Goal: Task Accomplishment & Management: Use online tool/utility

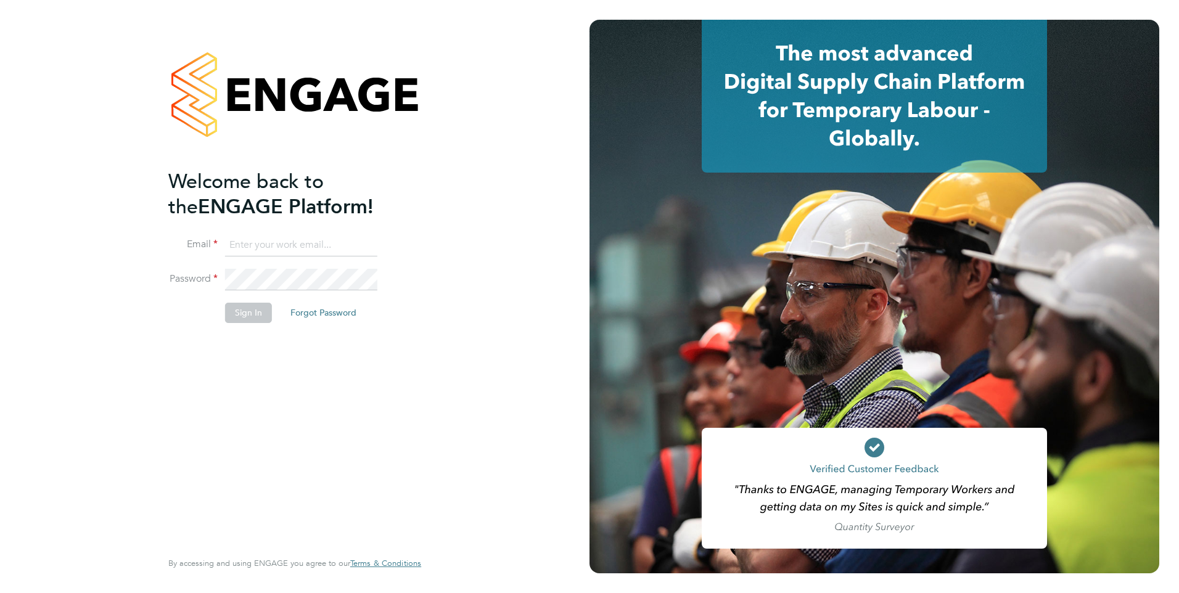
type input "luana@borneltd.com"
click at [252, 317] on button "Sign In" at bounding box center [248, 313] width 47 height 20
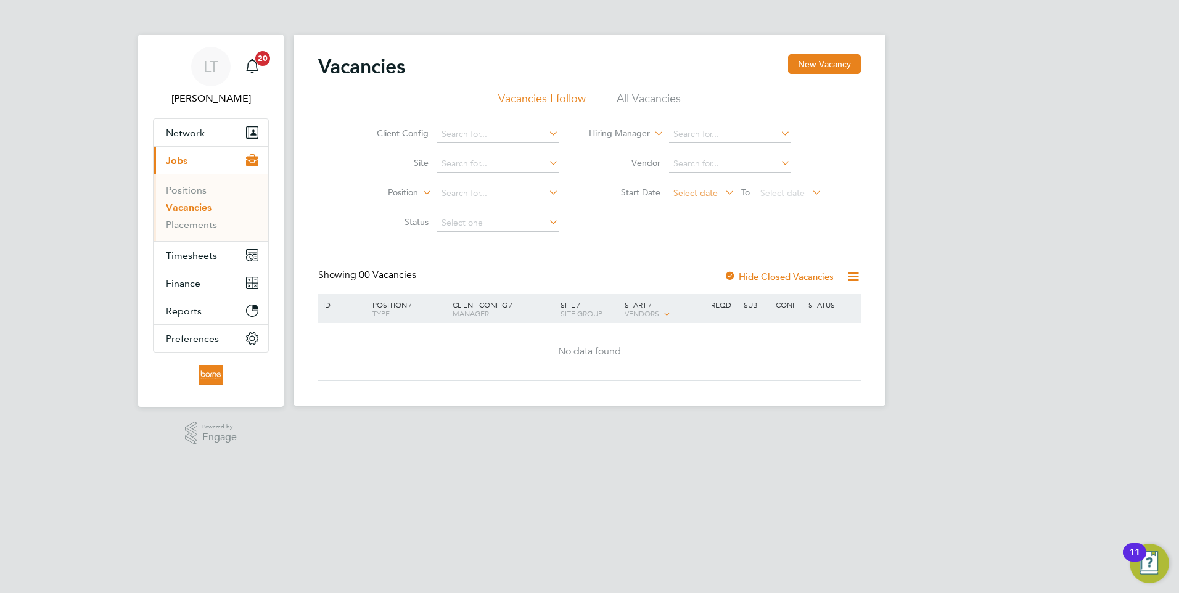
click at [680, 194] on span "Select date" at bounding box center [695, 192] width 44 height 11
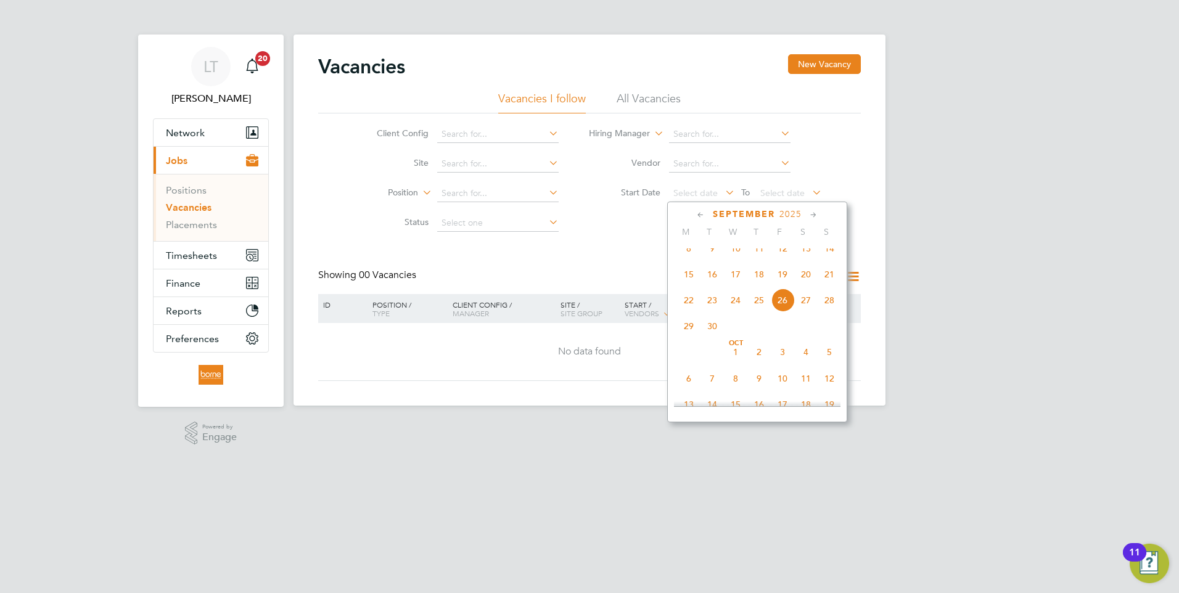
click at [698, 214] on icon at bounding box center [701, 215] width 12 height 14
click at [686, 314] on span "11" at bounding box center [688, 305] width 23 height 23
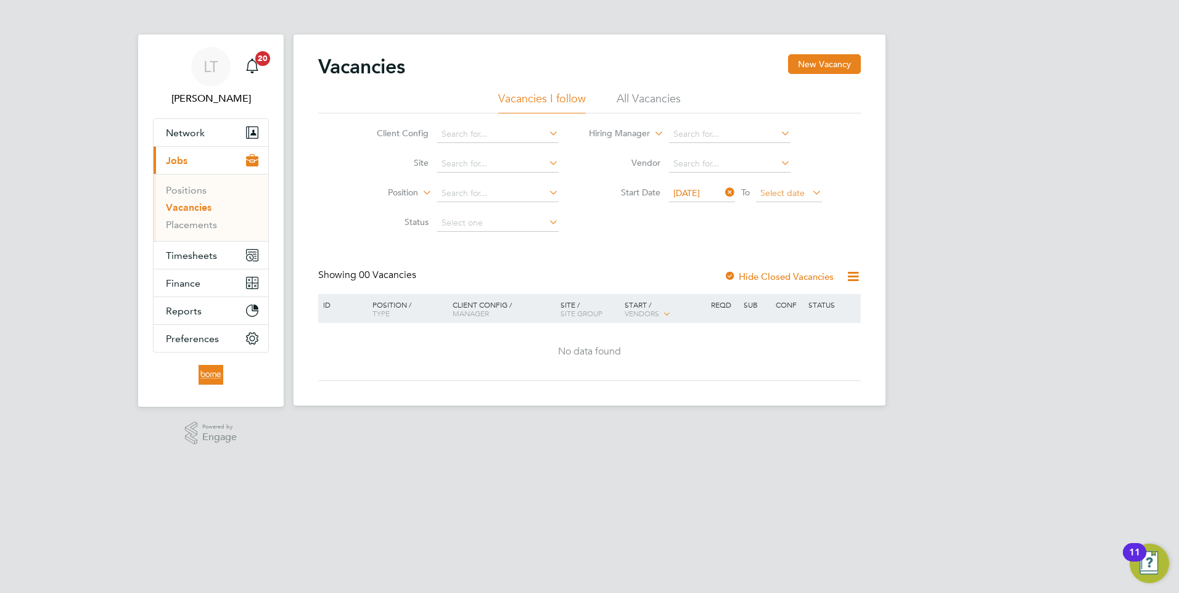
click at [805, 193] on span "Select date" at bounding box center [789, 194] width 66 height 17
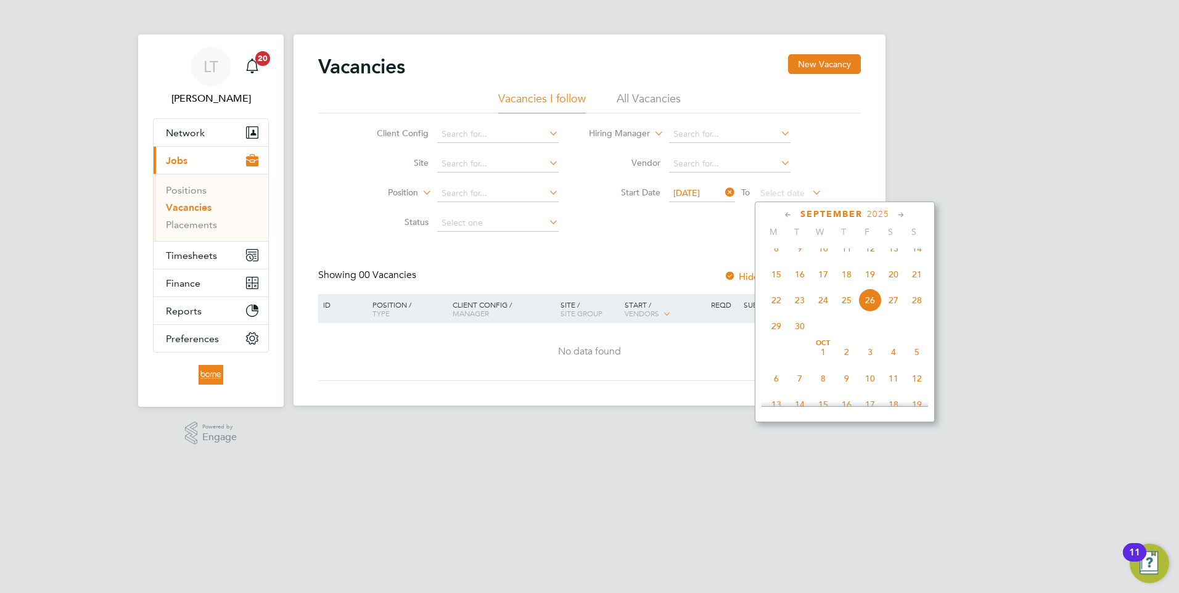
scroll to position [392, 0]
click at [788, 215] on icon at bounding box center [789, 215] width 12 height 14
click at [915, 312] on span "17" at bounding box center [916, 305] width 23 height 23
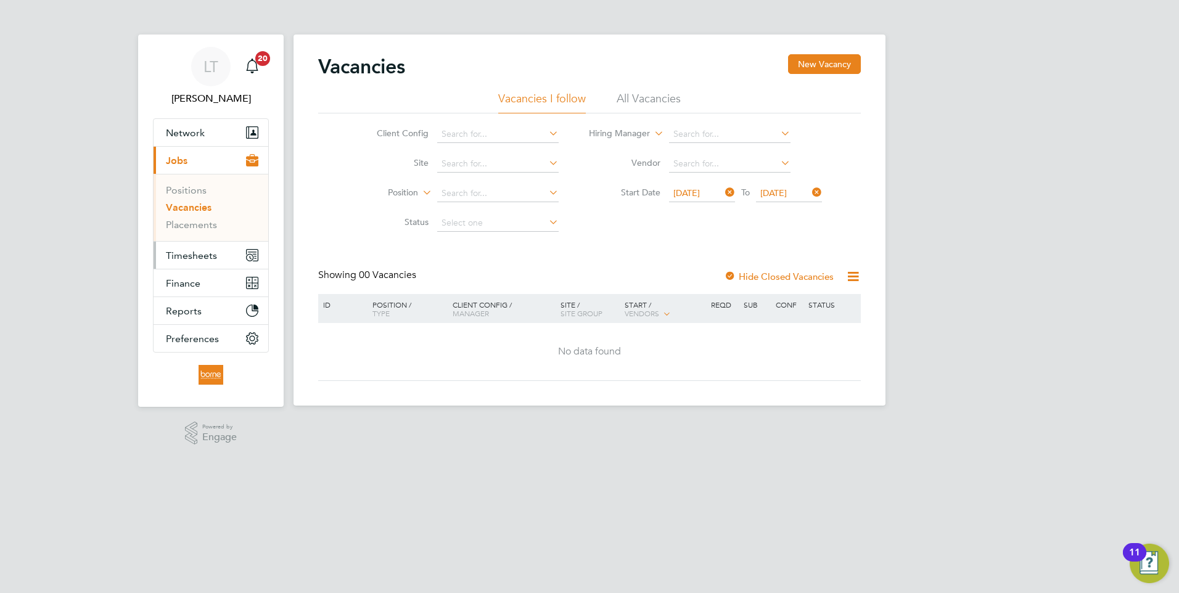
click at [198, 256] on span "Timesheets" at bounding box center [191, 256] width 51 height 12
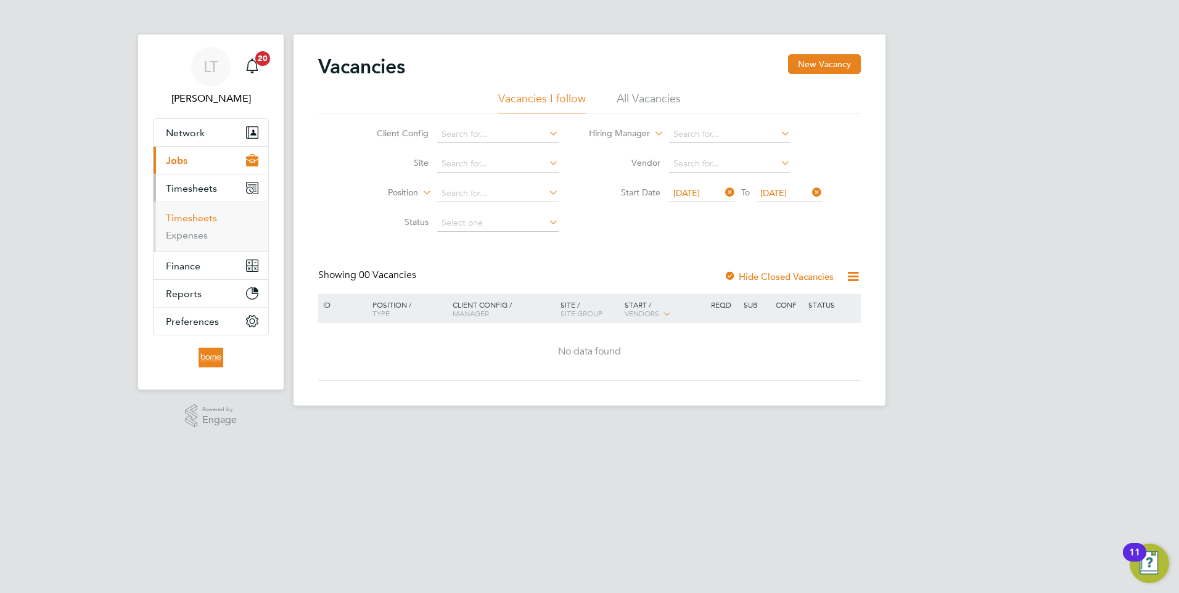
click at [195, 218] on link "Timesheets" at bounding box center [191, 218] width 51 height 12
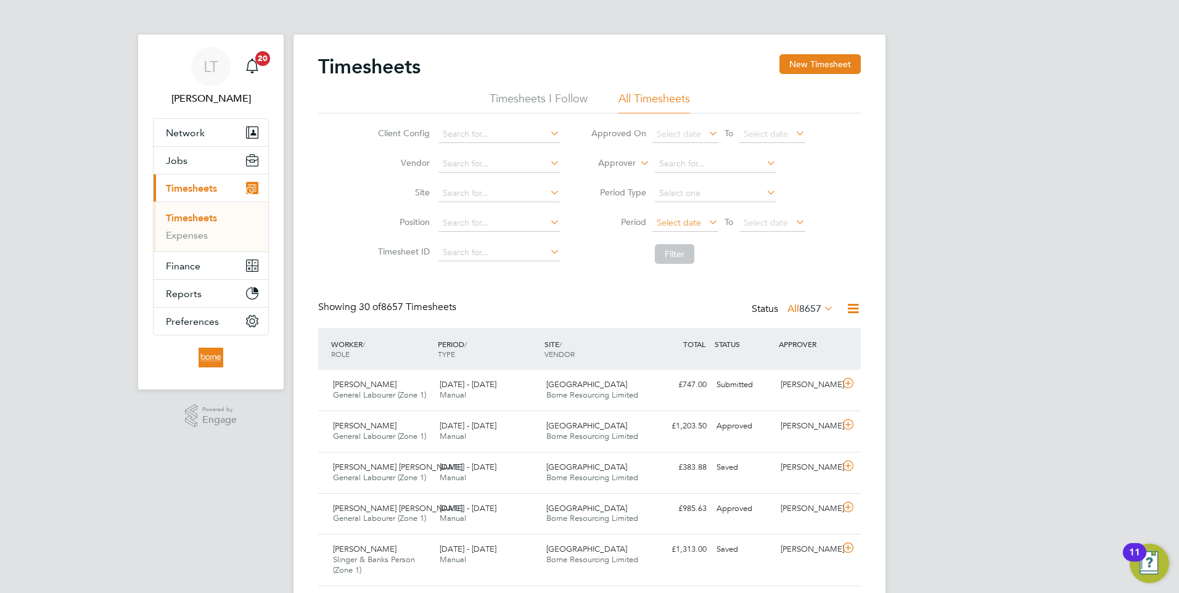
click at [668, 225] on span "Select date" at bounding box center [679, 222] width 44 height 11
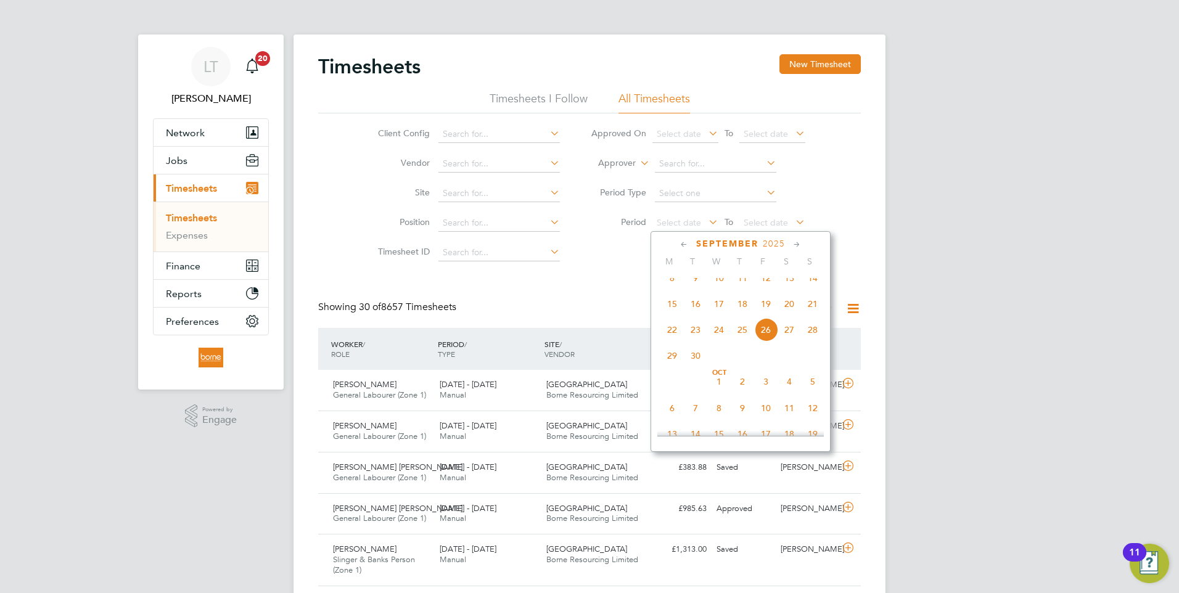
click at [681, 245] on icon at bounding box center [684, 245] width 12 height 14
click at [673, 337] on span "11" at bounding box center [672, 334] width 23 height 23
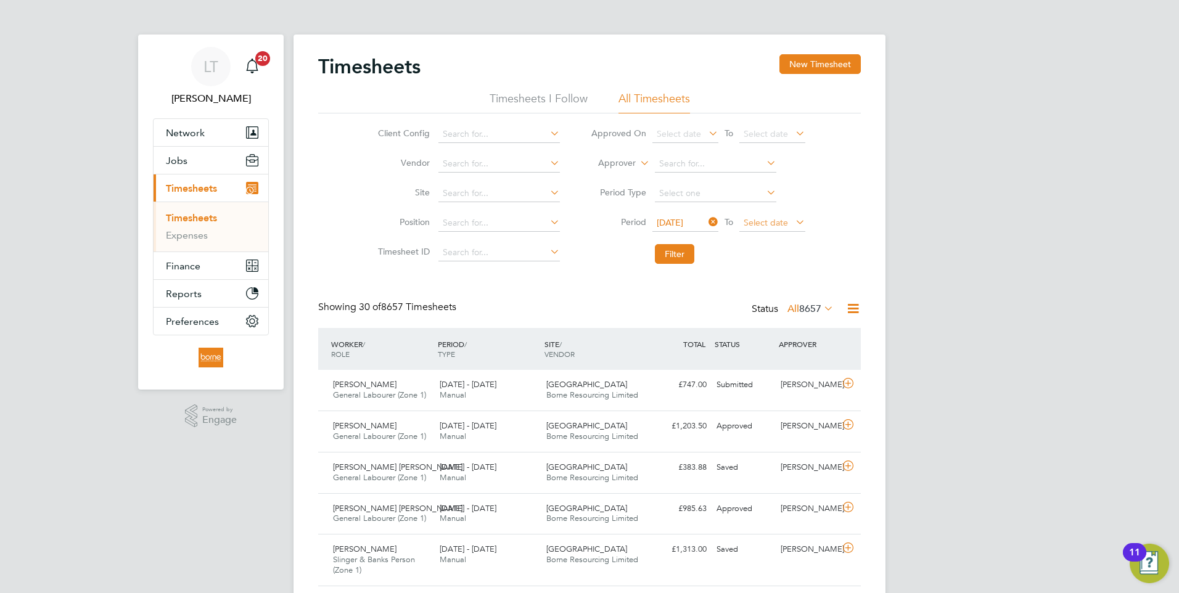
click at [780, 224] on span "Select date" at bounding box center [766, 222] width 44 height 11
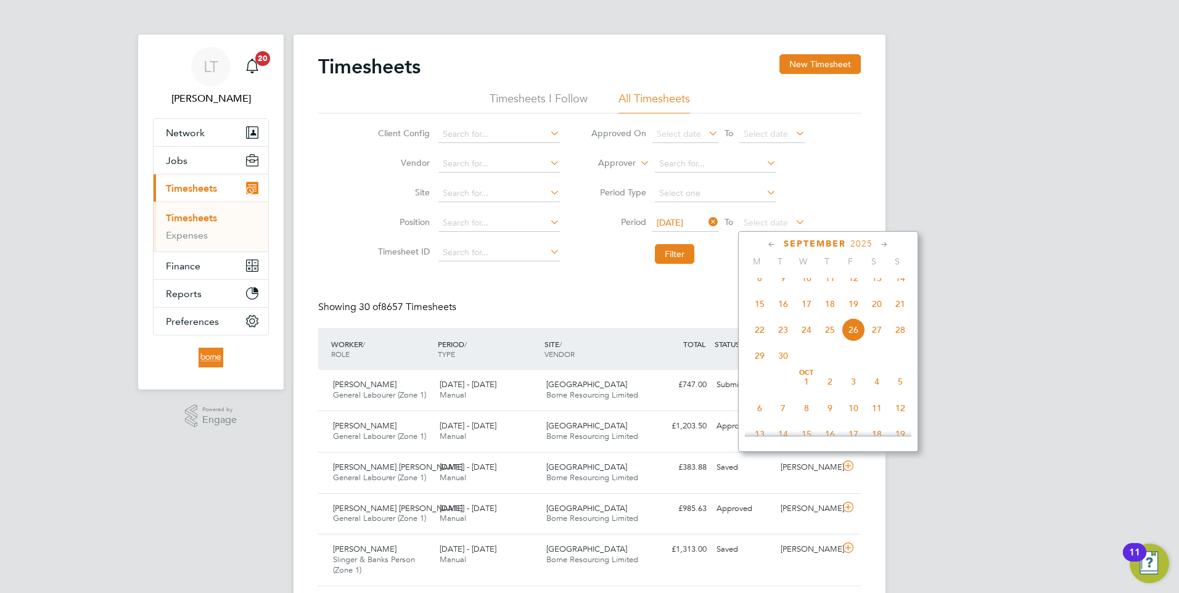
click at [772, 247] on icon at bounding box center [772, 245] width 12 height 14
click at [900, 339] on span "17" at bounding box center [900, 334] width 23 height 23
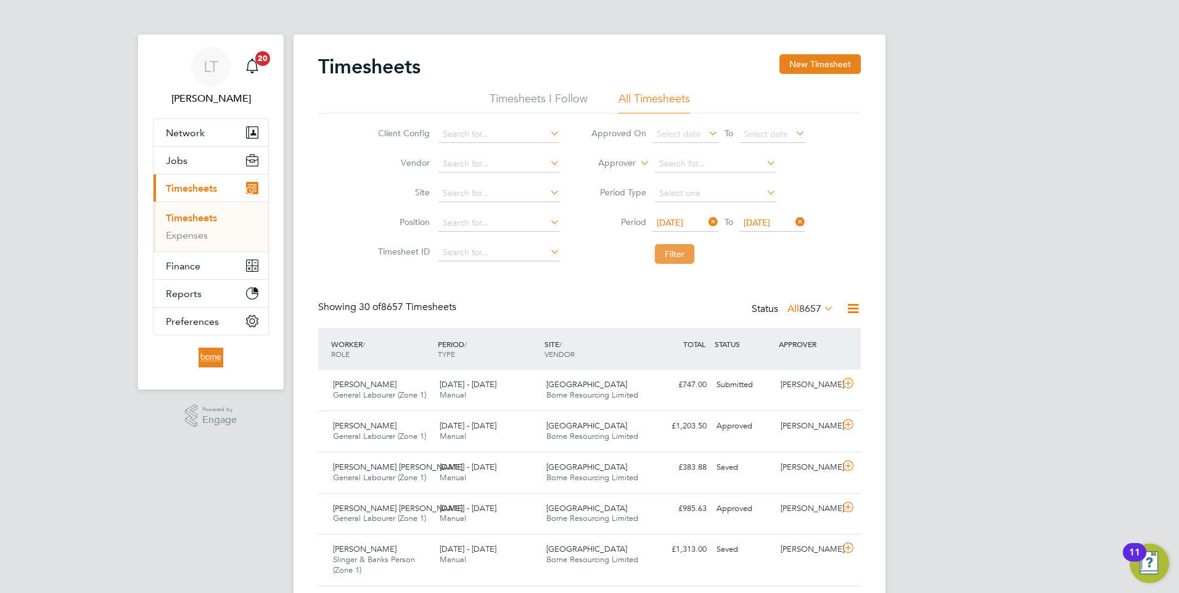
click at [680, 253] on button "Filter" at bounding box center [674, 254] width 39 height 20
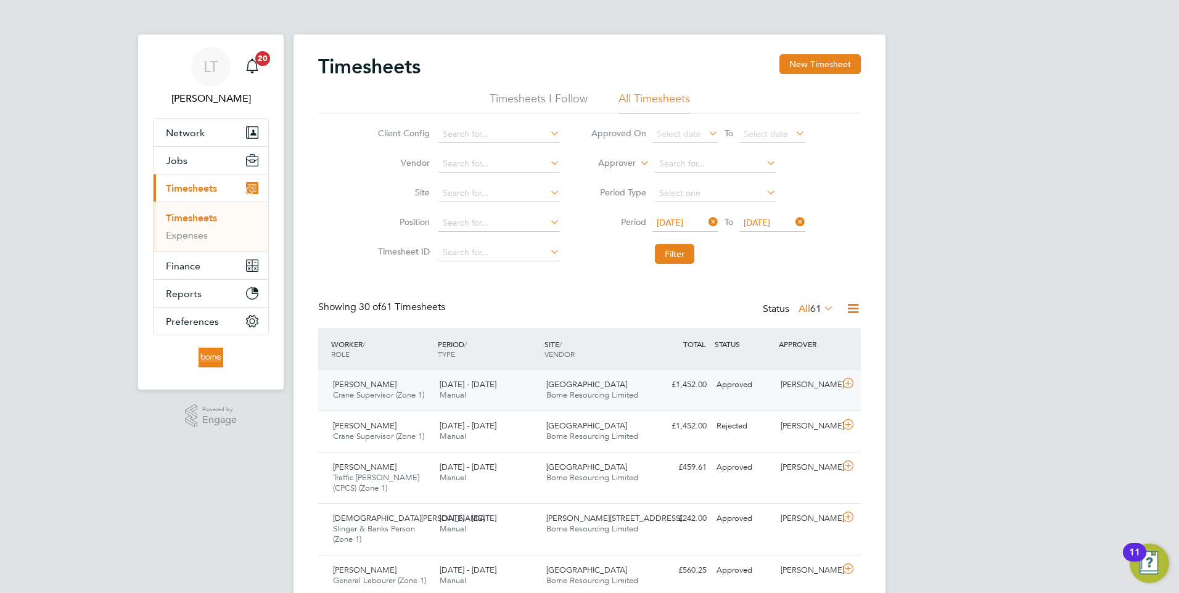
click at [496, 382] on span "[DATE] - [DATE]" at bounding box center [468, 384] width 57 height 10
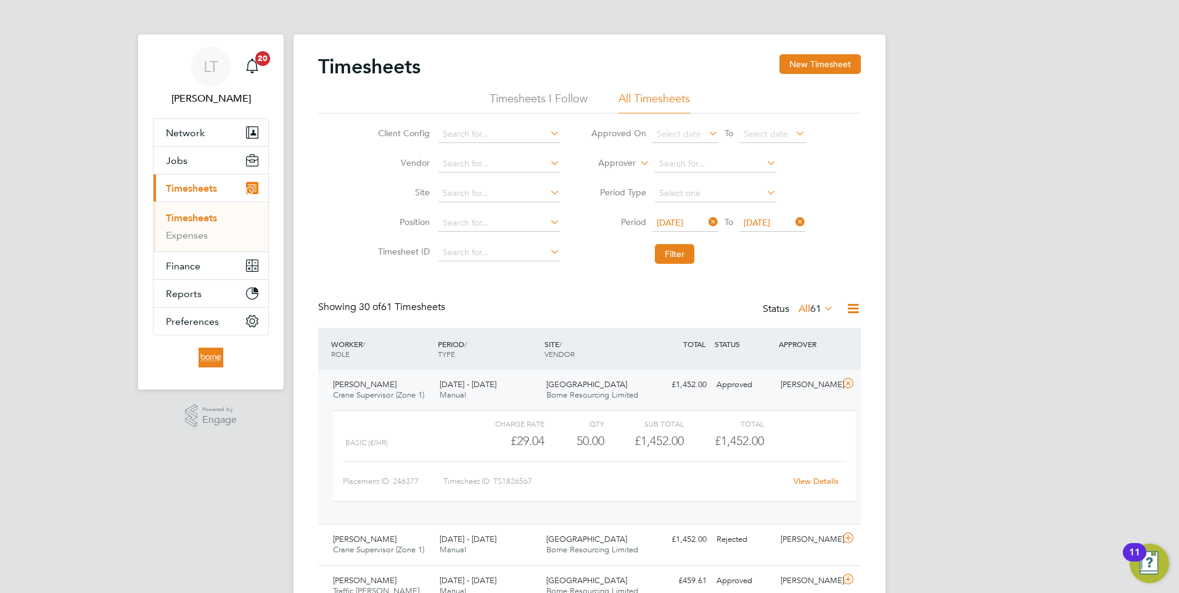
click at [185, 193] on span "Timesheets" at bounding box center [191, 189] width 51 height 12
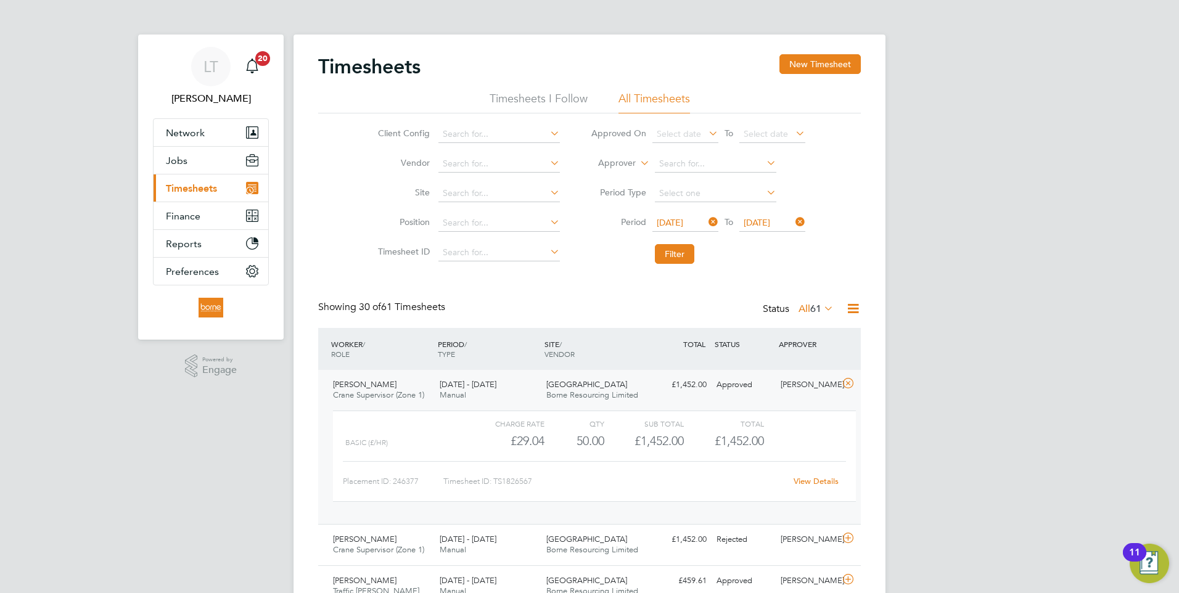
click at [185, 193] on span "Timesheets" at bounding box center [191, 189] width 51 height 12
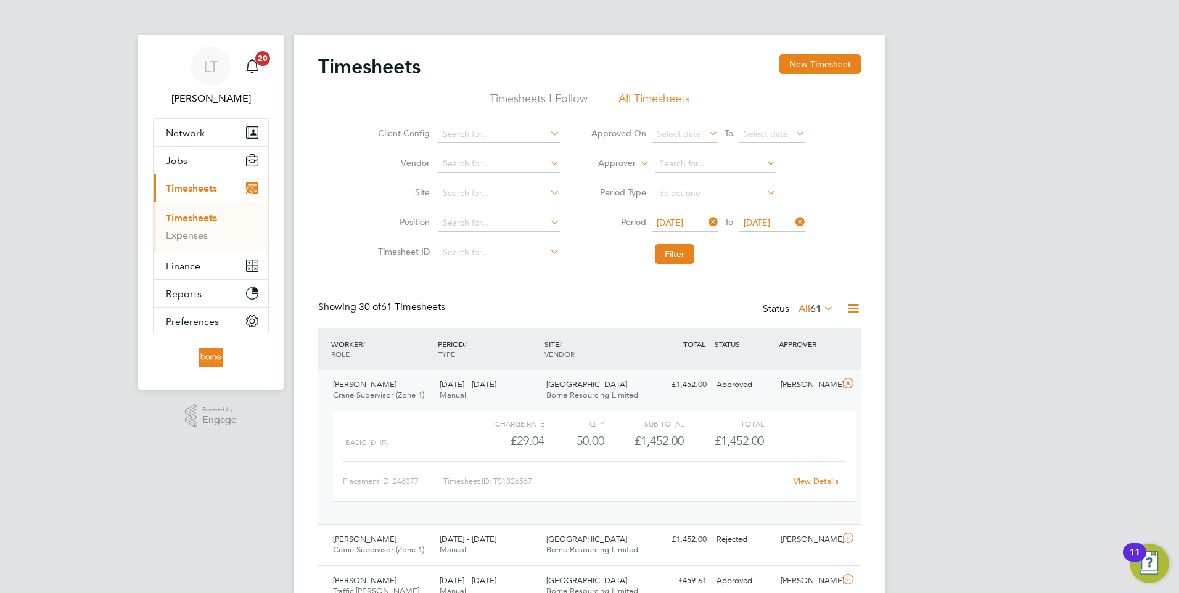
click at [706, 222] on icon at bounding box center [706, 221] width 0 height 17
click at [706, 221] on icon at bounding box center [706, 221] width 0 height 17
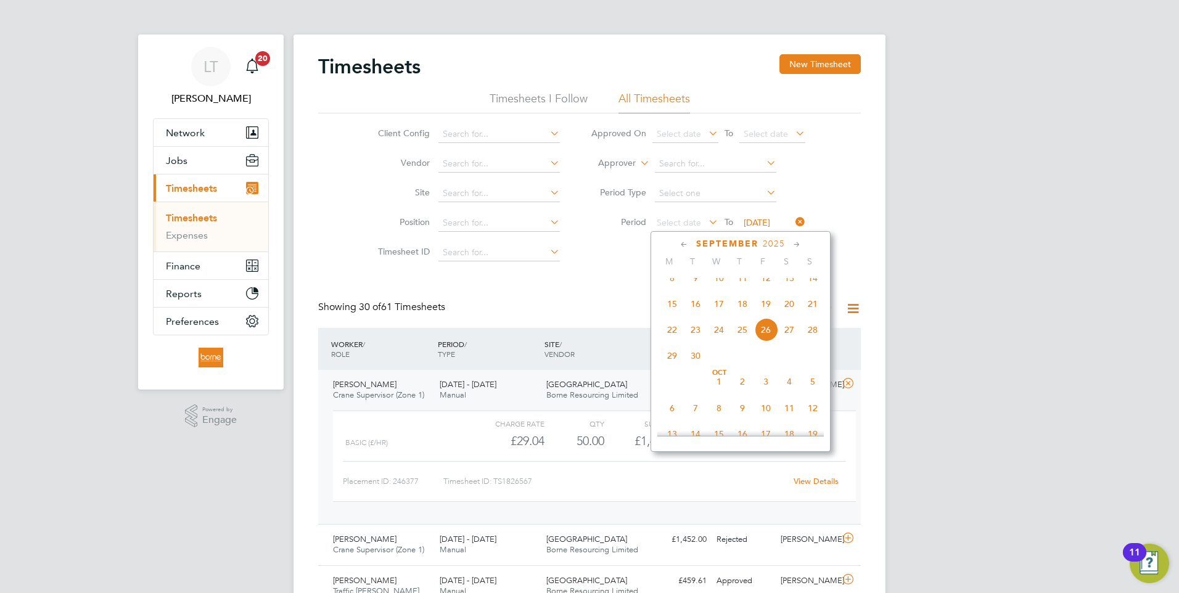
click at [672, 316] on span "15" at bounding box center [672, 303] width 23 height 23
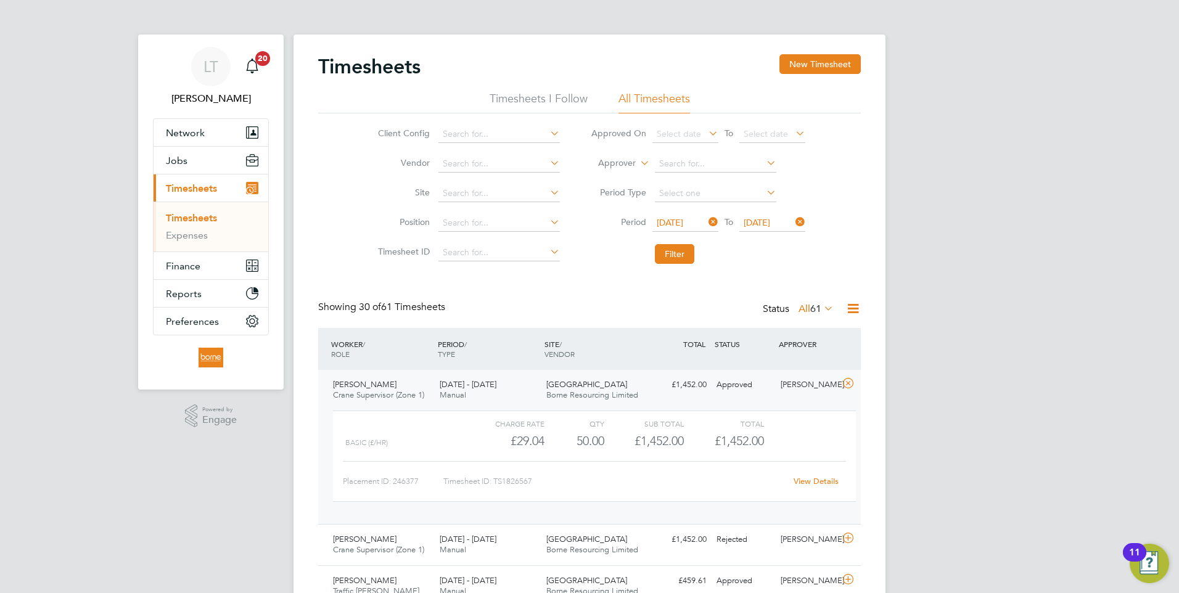
click at [793, 221] on icon at bounding box center [793, 221] width 0 height 17
click at [793, 222] on icon at bounding box center [793, 221] width 0 height 17
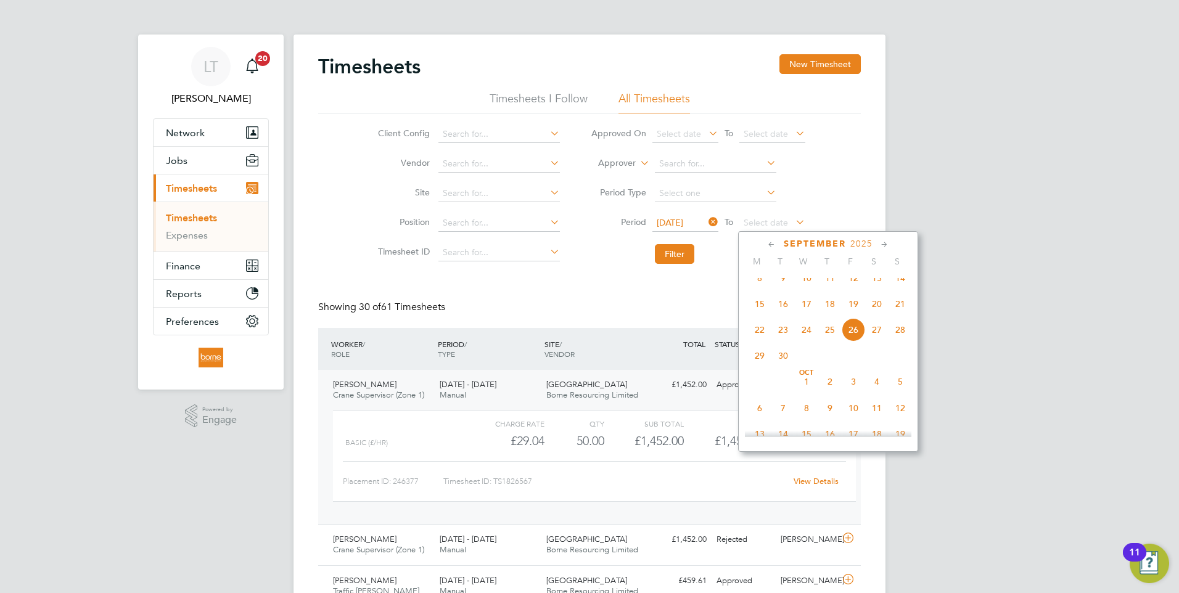
click at [902, 313] on span "21" at bounding box center [900, 303] width 23 height 23
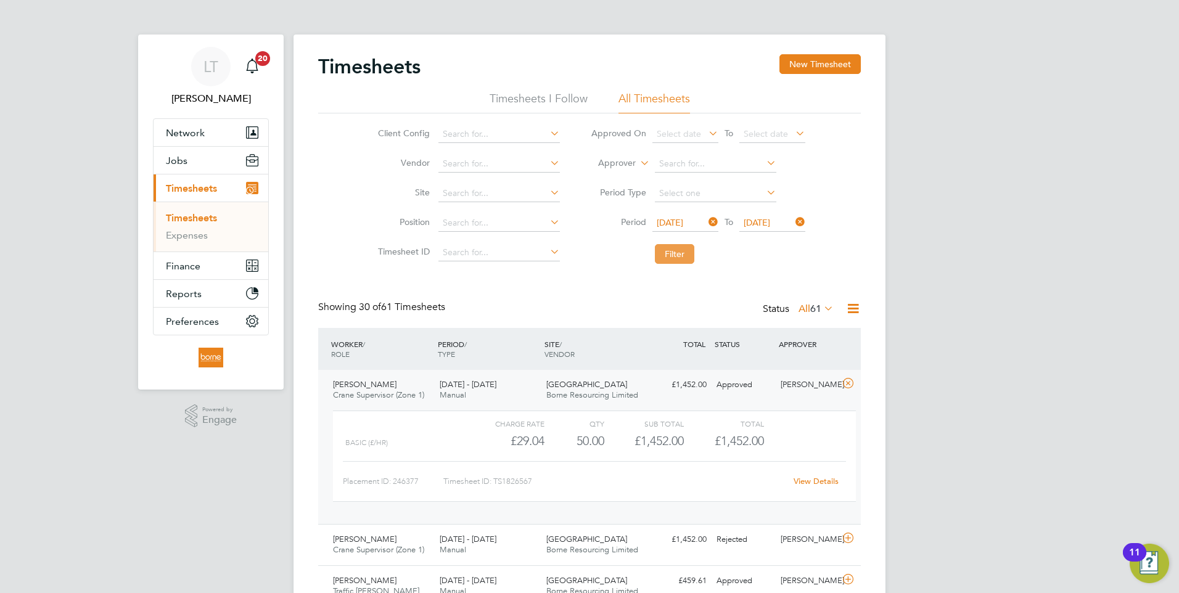
click at [673, 256] on button "Filter" at bounding box center [674, 254] width 39 height 20
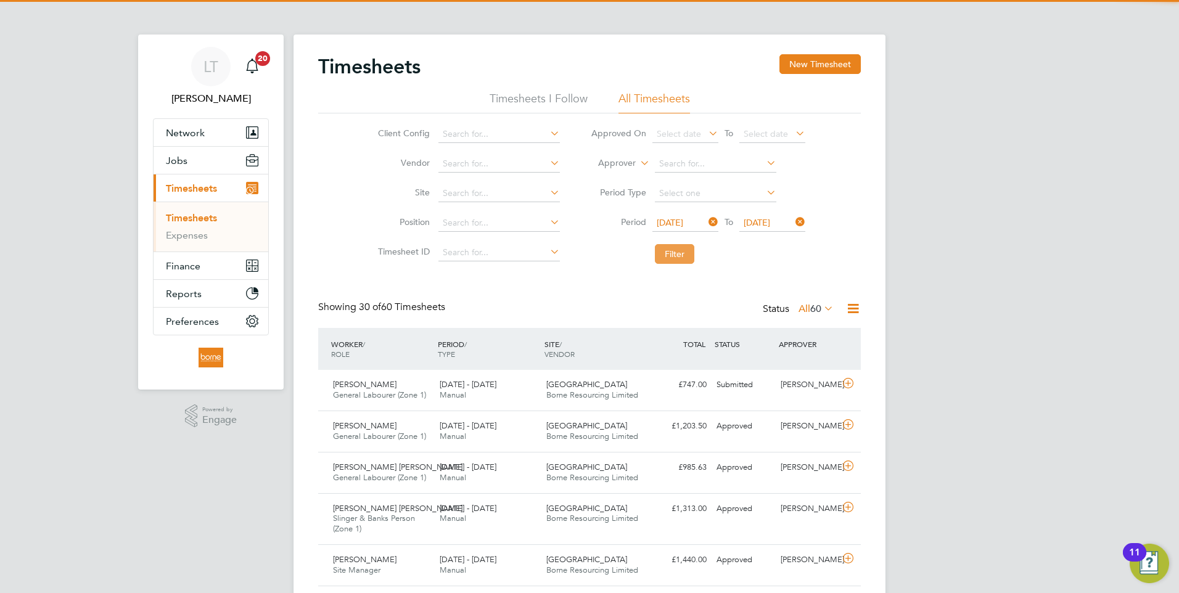
scroll to position [31, 107]
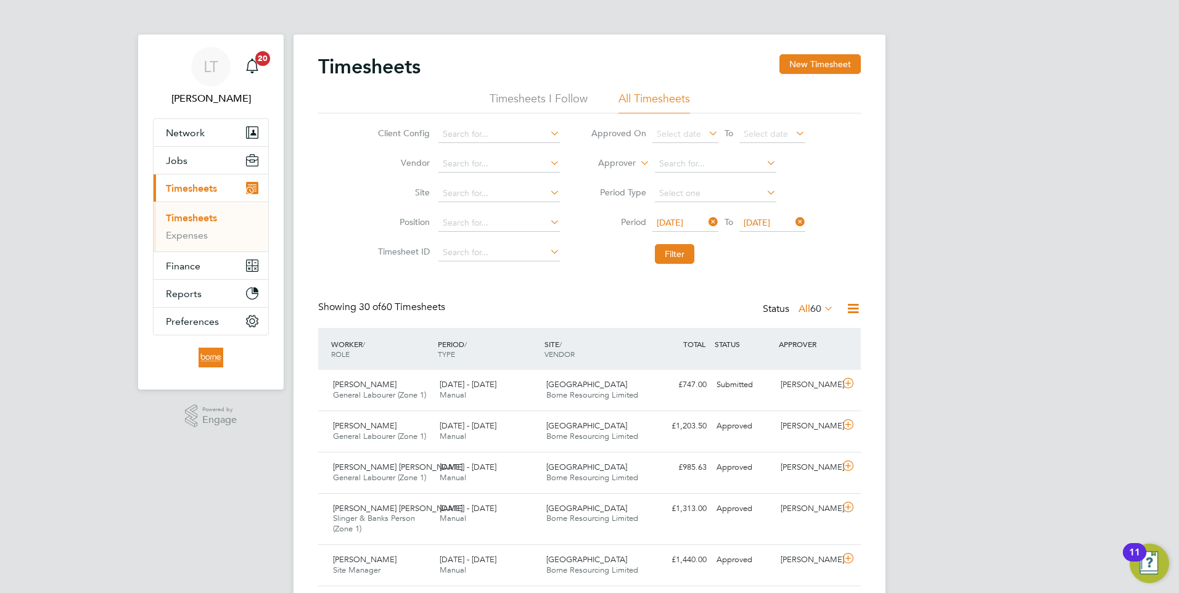
click at [854, 310] on icon at bounding box center [853, 308] width 15 height 15
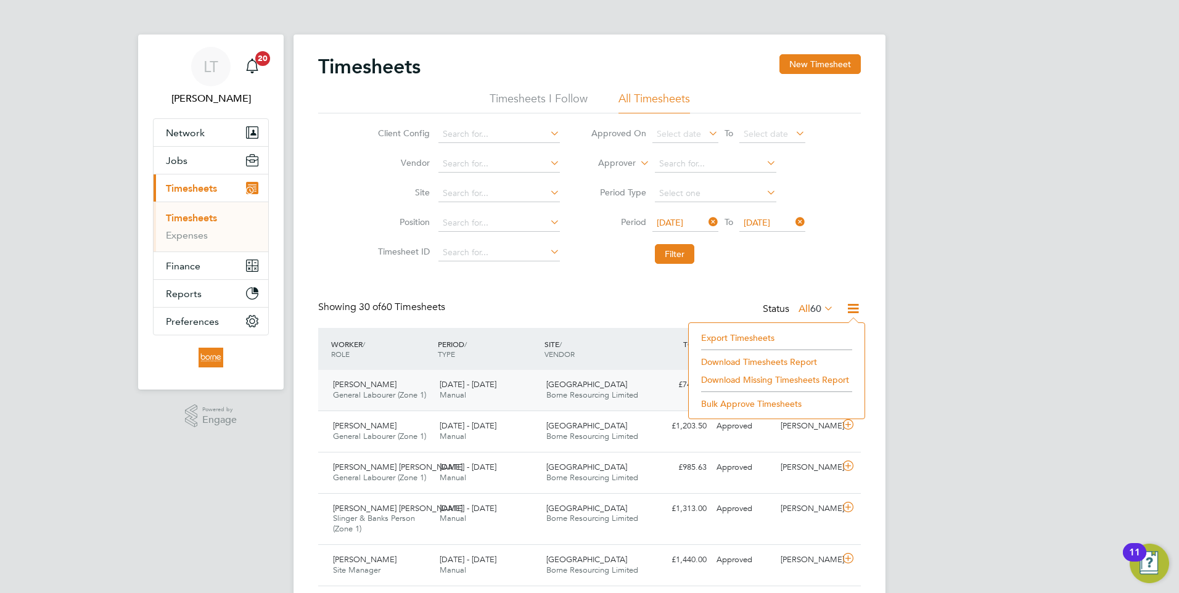
click at [581, 390] on span "Borne Resourcing Limited" at bounding box center [592, 395] width 92 height 10
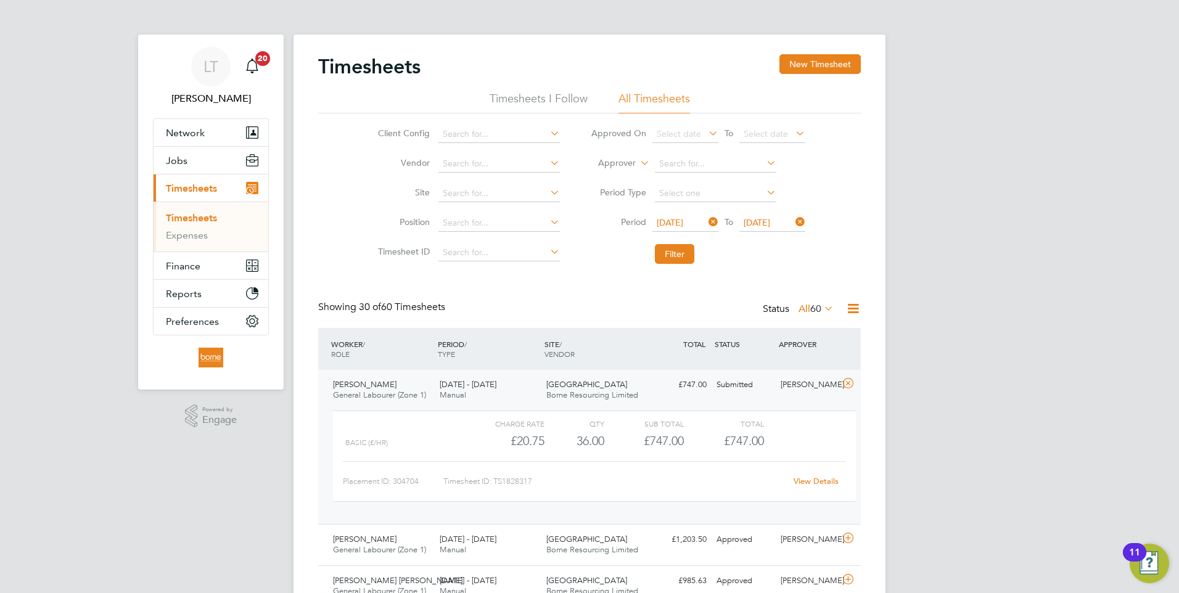
click at [852, 309] on icon at bounding box center [853, 308] width 15 height 15
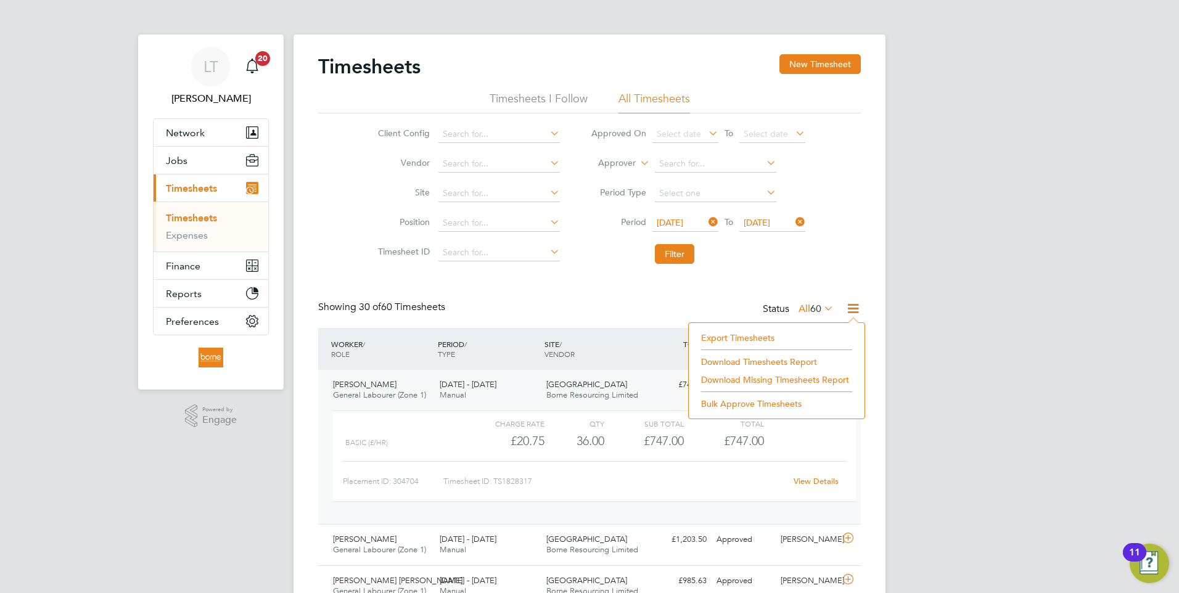
click at [740, 361] on li "Download Timesheets Report" at bounding box center [776, 361] width 163 height 17
